Goal: Information Seeking & Learning: Check status

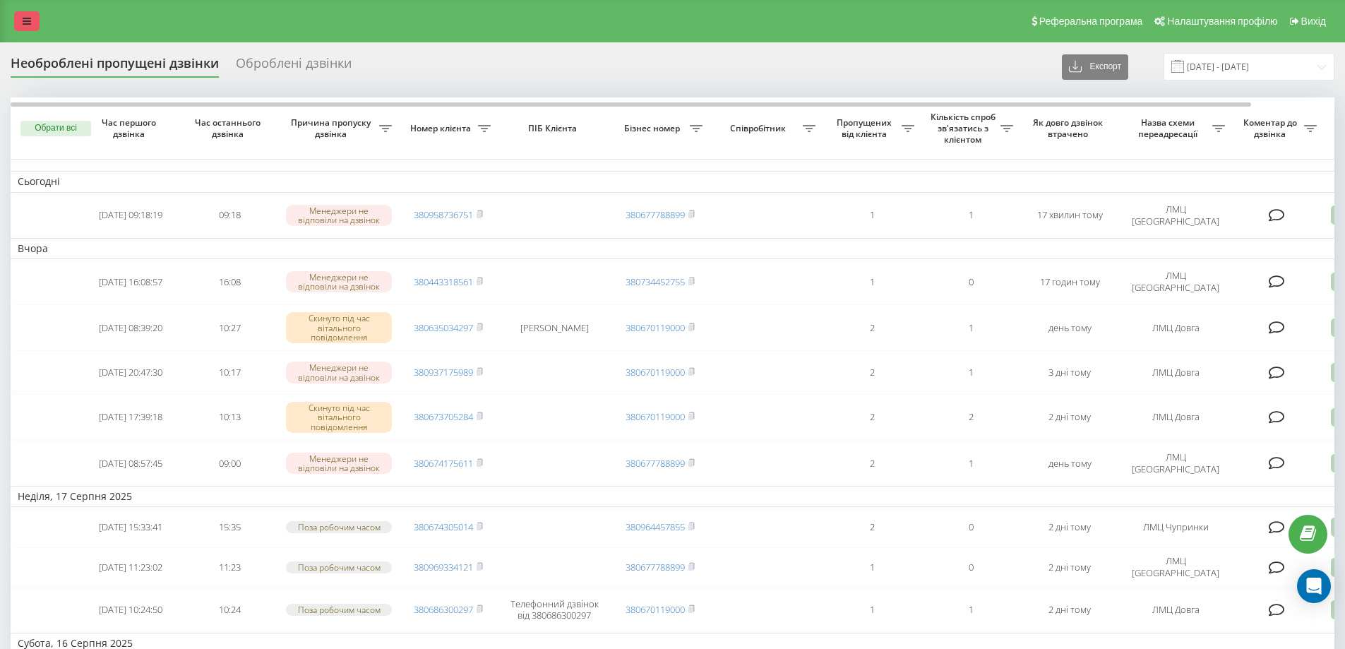
click at [24, 16] on link at bounding box center [26, 21] width 25 height 20
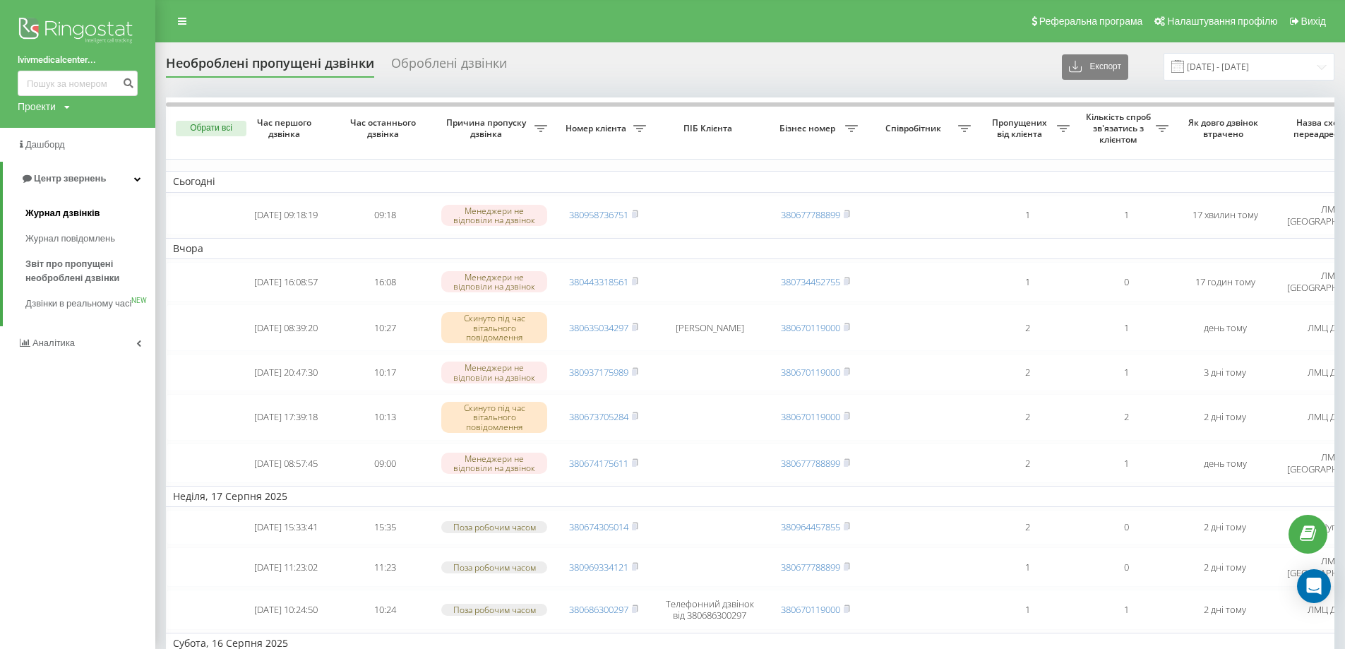
click at [69, 207] on span "Журнал дзвінків" at bounding box center [62, 213] width 75 height 14
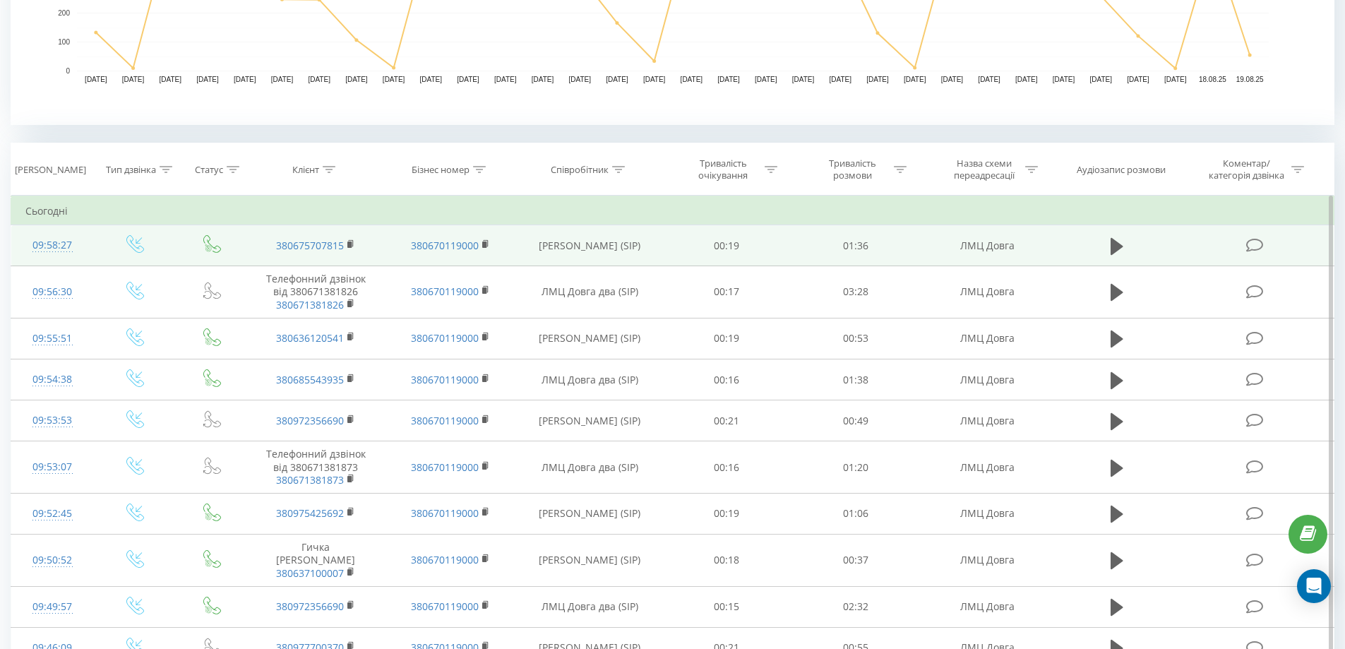
scroll to position [494, 0]
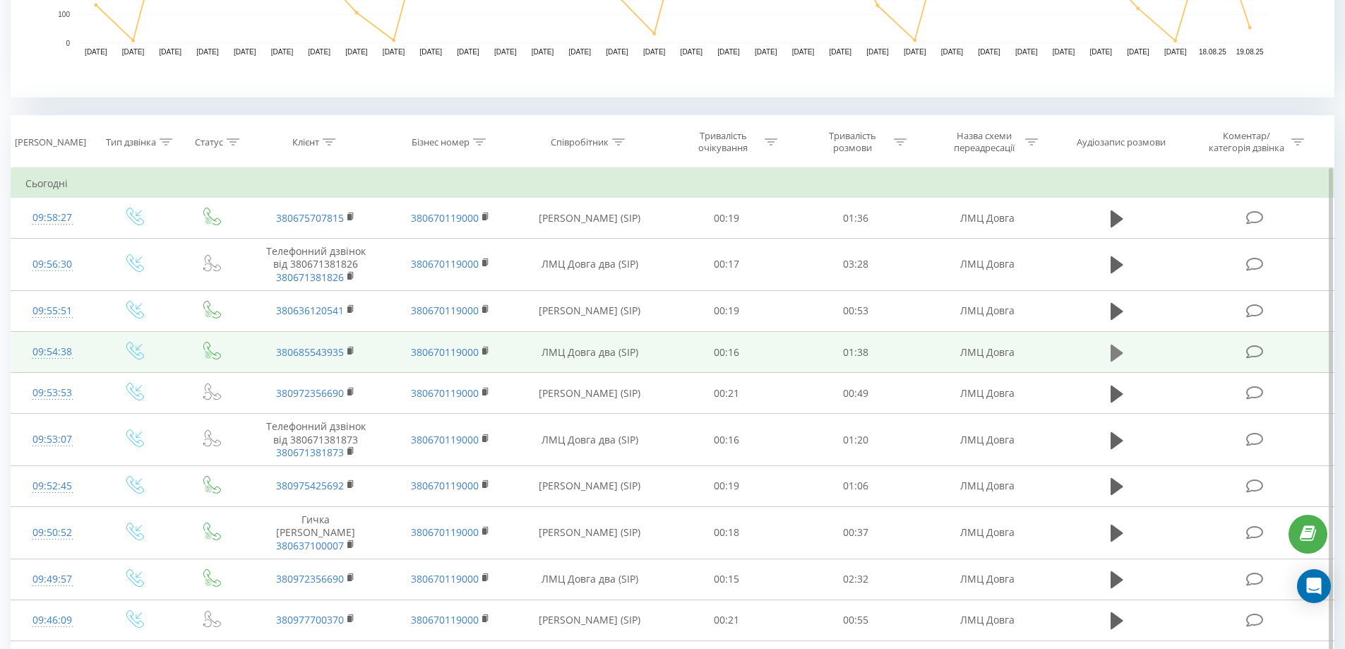
click at [1116, 345] on icon at bounding box center [1117, 353] width 13 height 20
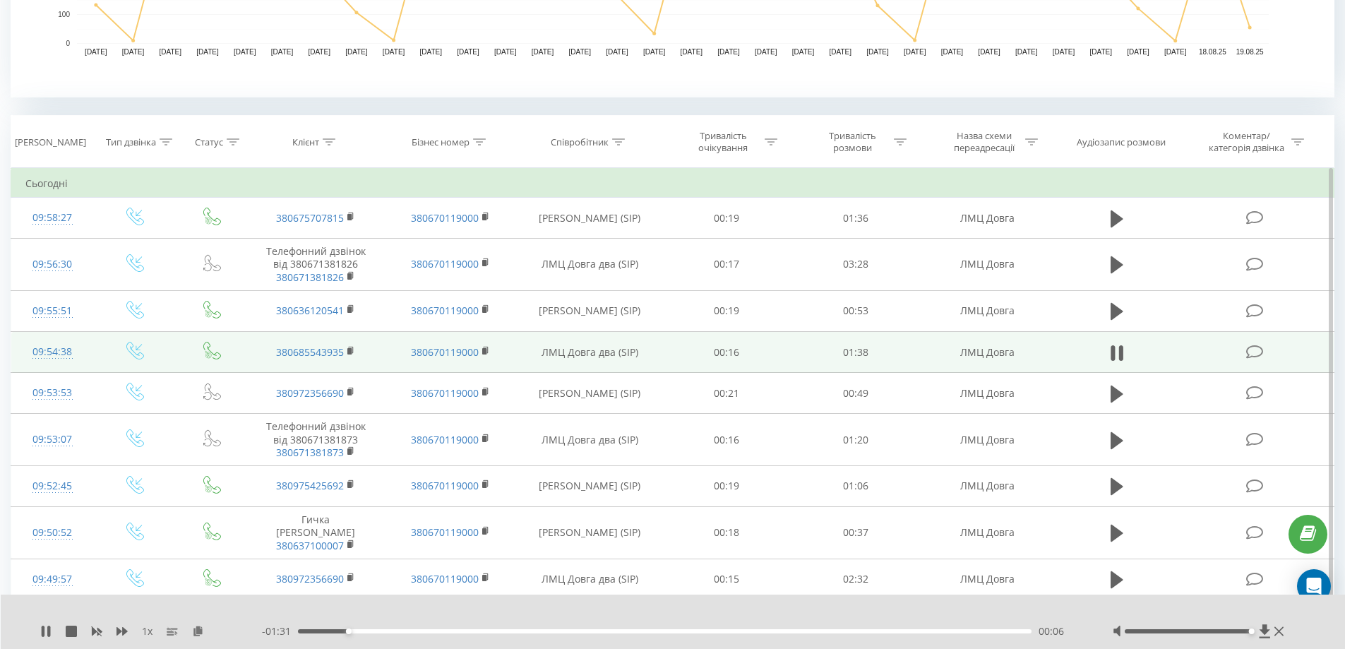
drag, startPoint x: 1189, startPoint y: 631, endPoint x: 1256, endPoint y: 632, distance: 67.1
click at [1256, 632] on div at bounding box center [1200, 631] width 175 height 14
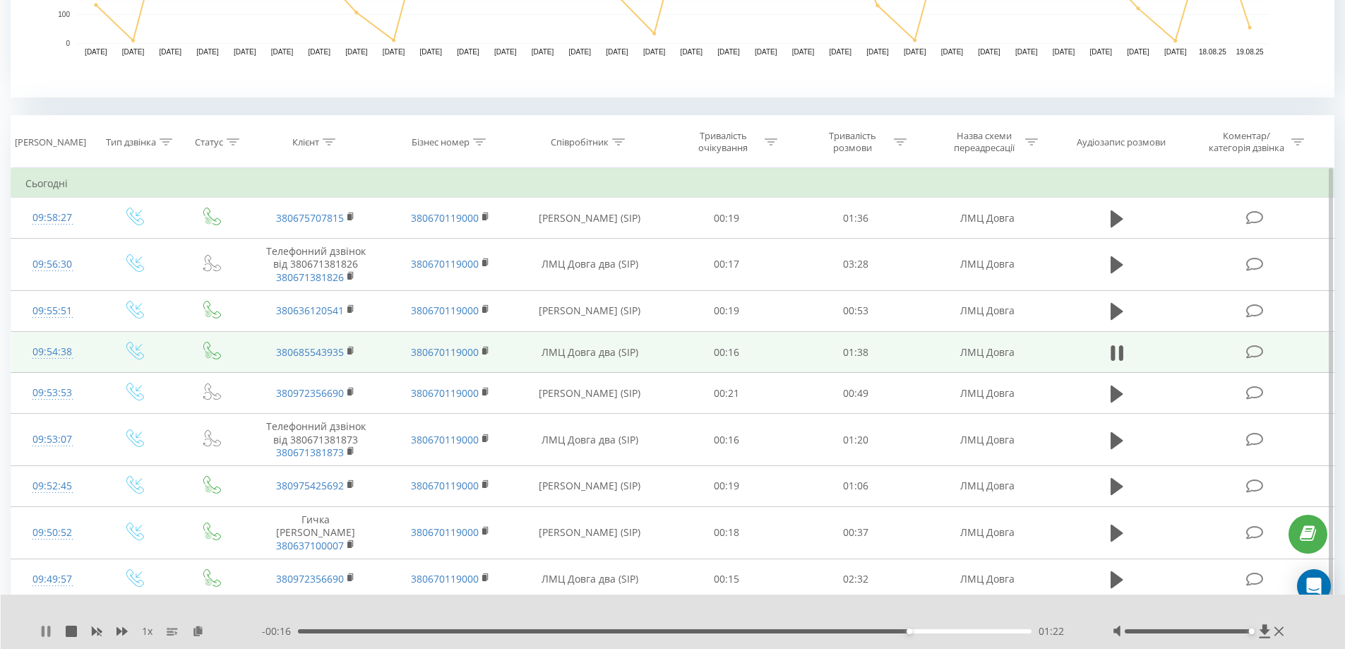
click at [44, 625] on div "1 x - 00:16 01:22 01:22" at bounding box center [673, 622] width 1345 height 54
click at [46, 632] on icon at bounding box center [45, 631] width 11 height 11
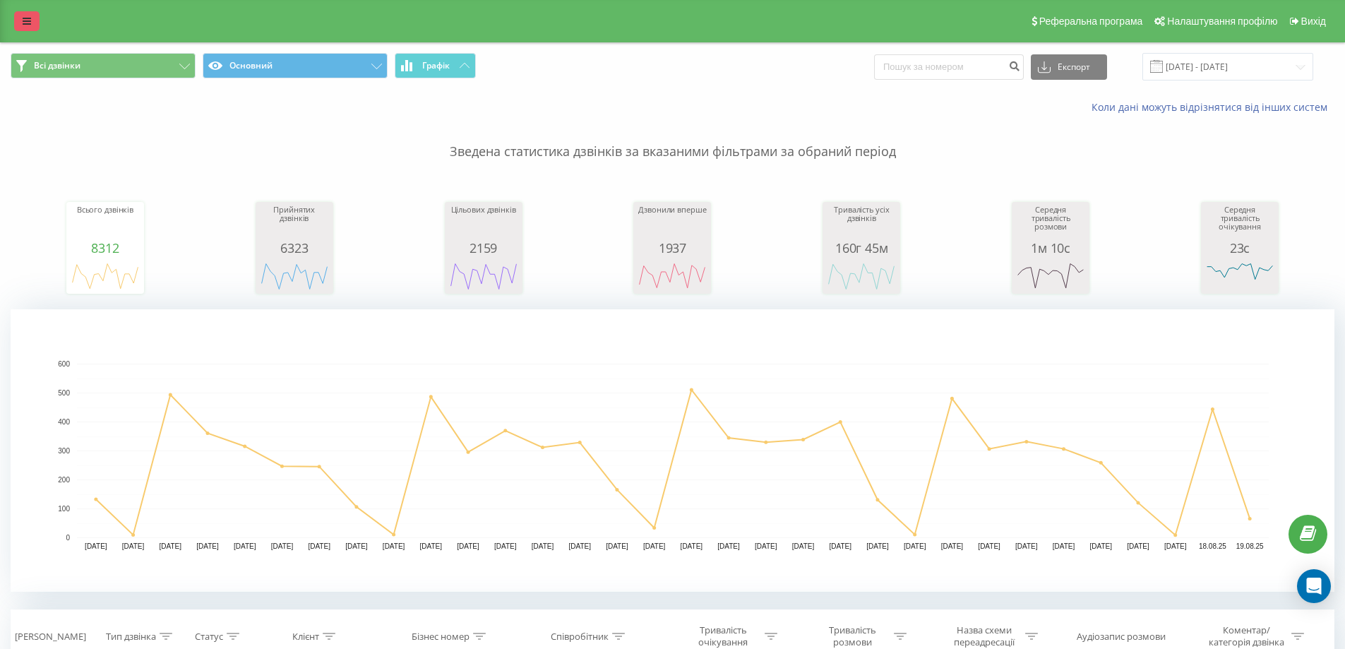
click at [18, 19] on link at bounding box center [26, 21] width 25 height 20
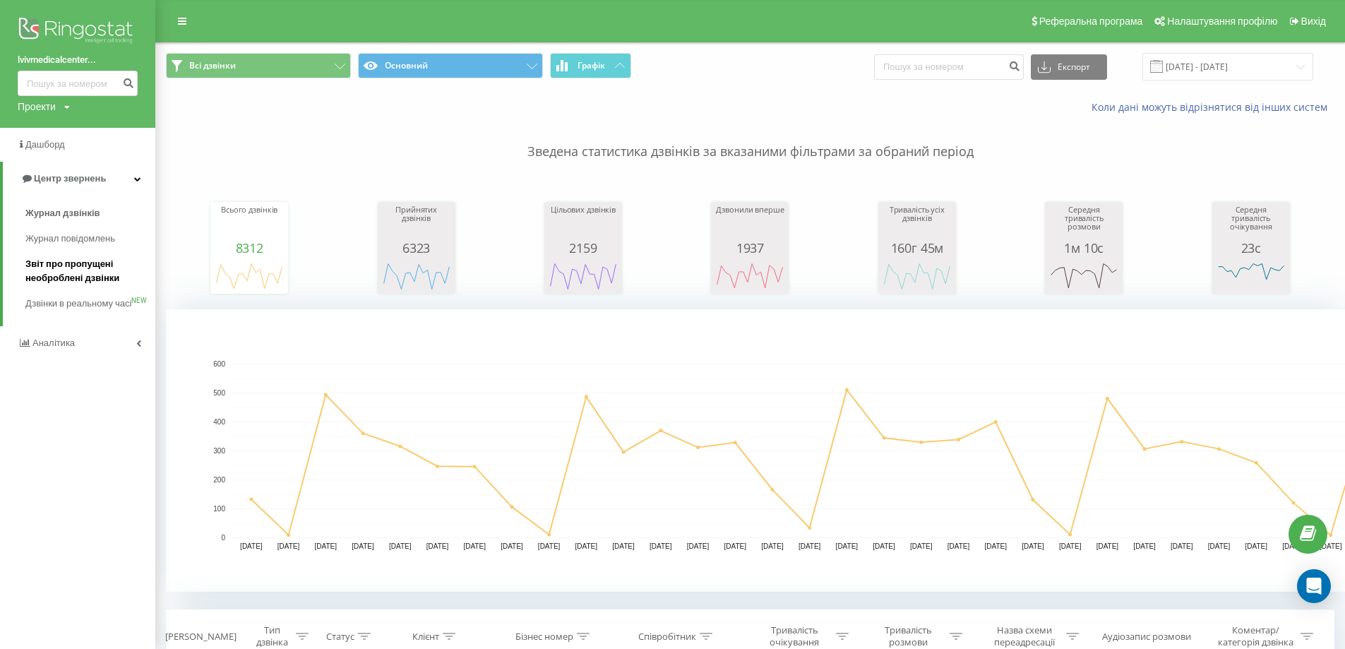
click at [77, 278] on span "Звіт про пропущені необроблені дзвінки" at bounding box center [86, 271] width 123 height 28
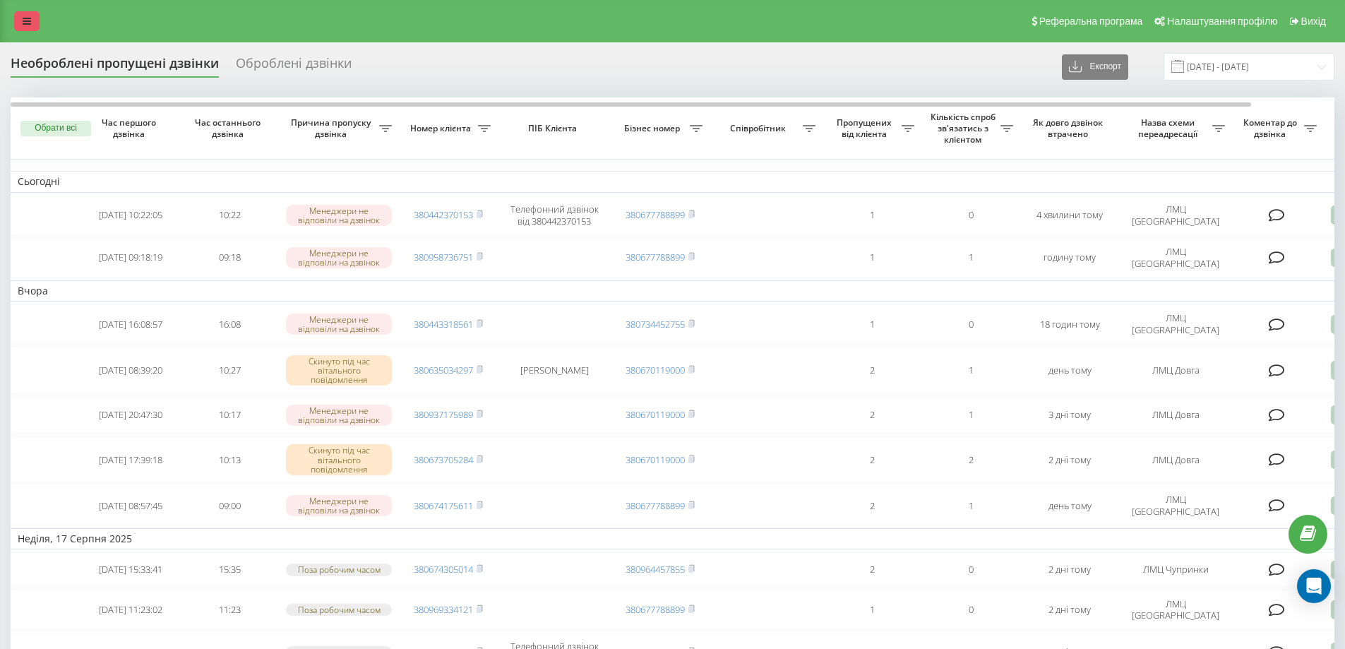
click at [22, 19] on link at bounding box center [26, 21] width 25 height 20
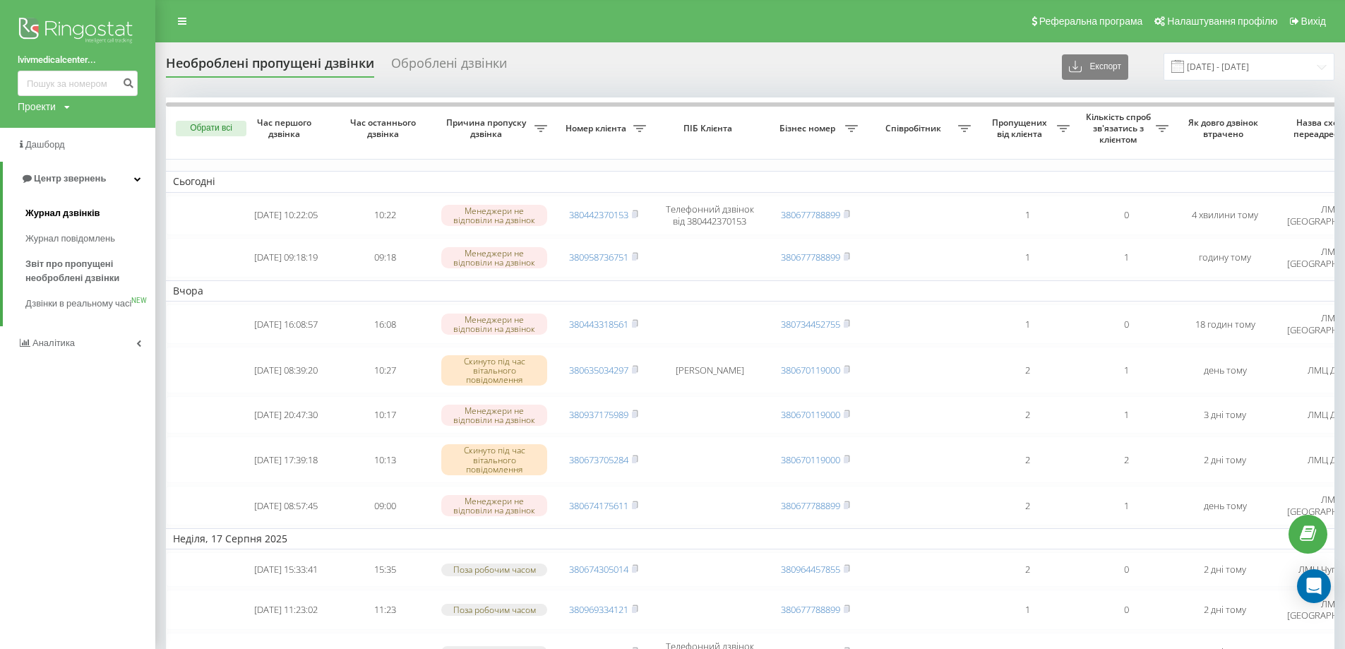
click at [76, 217] on span "Журнал дзвінків" at bounding box center [62, 213] width 75 height 14
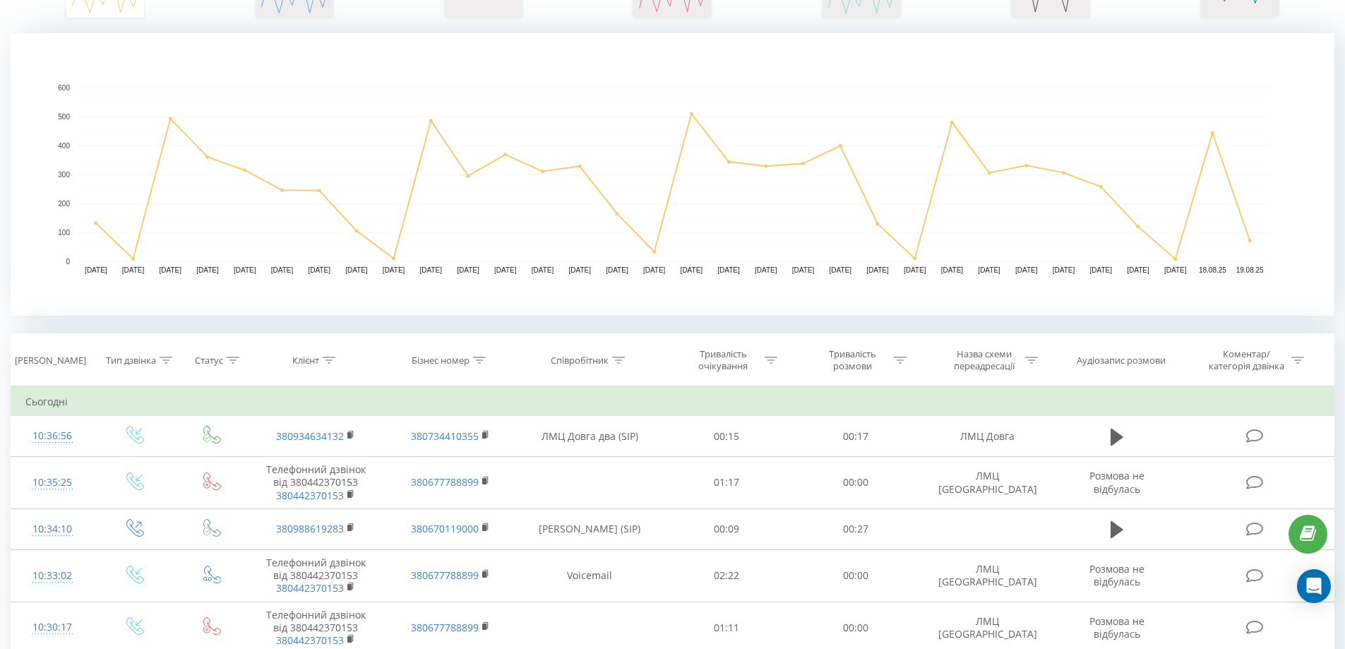
scroll to position [353, 0]
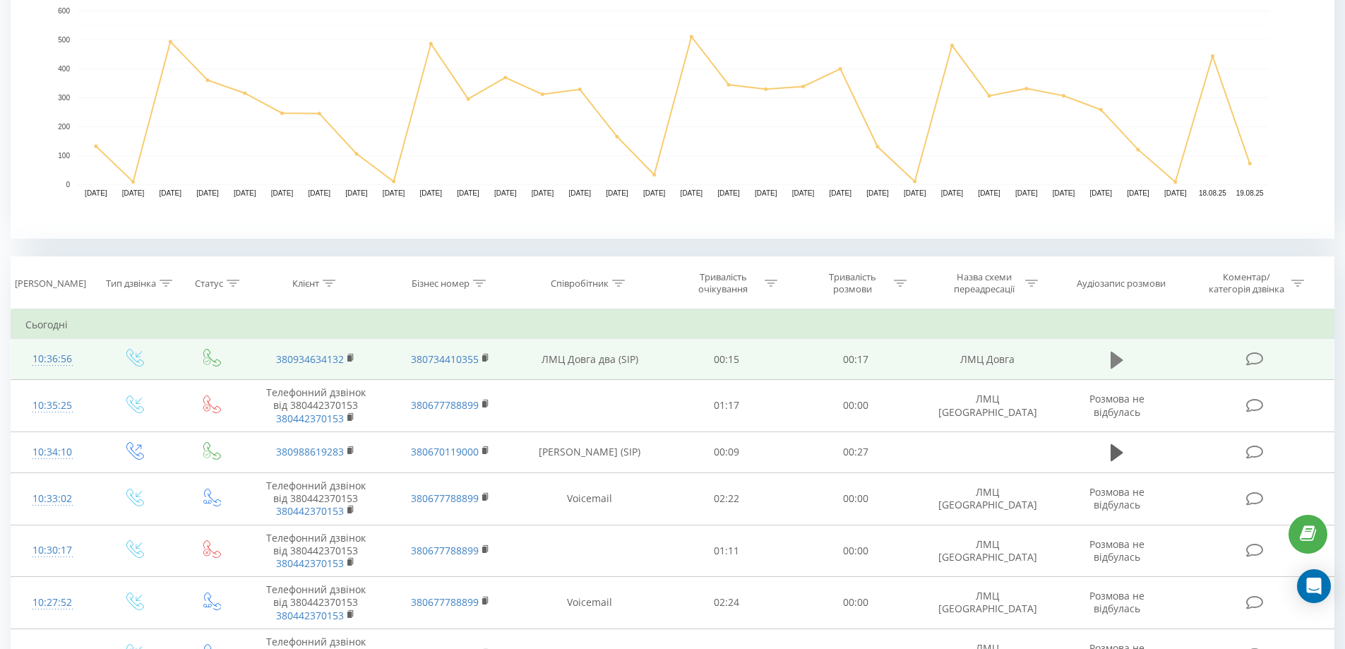
click at [1112, 363] on icon at bounding box center [1117, 359] width 13 height 17
